Goal: Find specific page/section: Find specific page/section

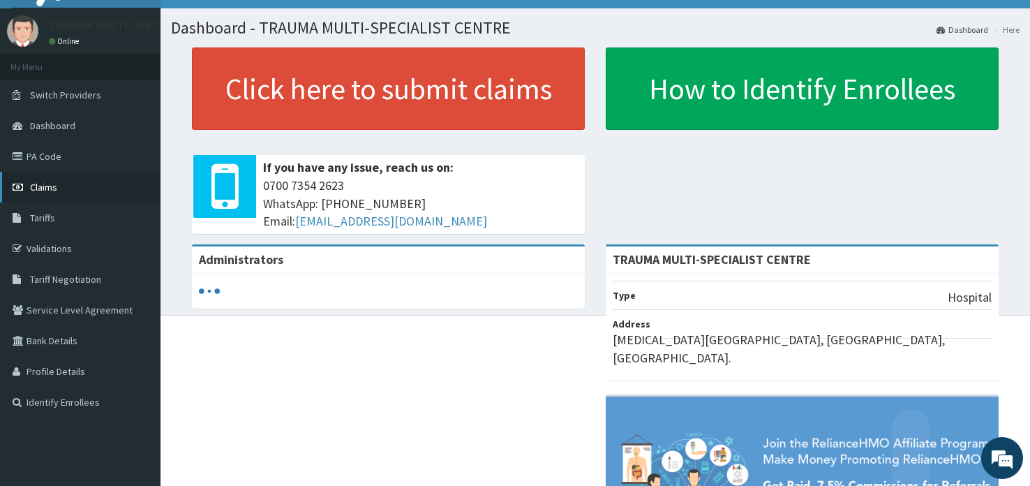
scroll to position [35, 0]
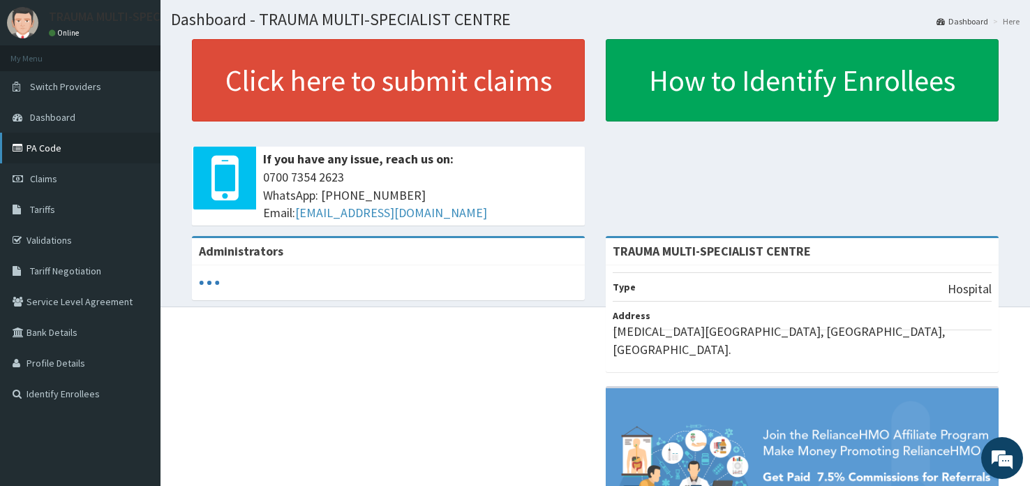
click at [57, 151] on link "PA Code" at bounding box center [80, 148] width 161 height 31
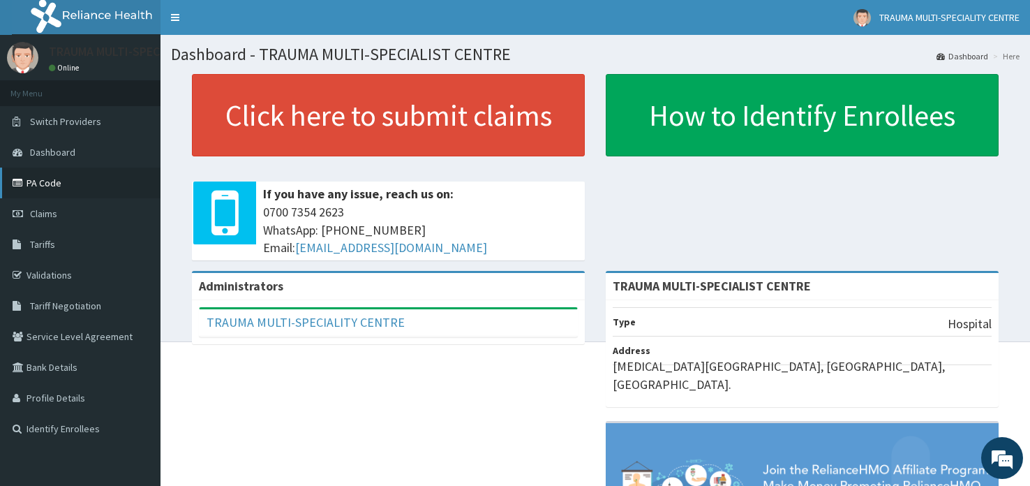
click at [34, 181] on link "PA Code" at bounding box center [80, 183] width 161 height 31
